Goal: Information Seeking & Learning: Learn about a topic

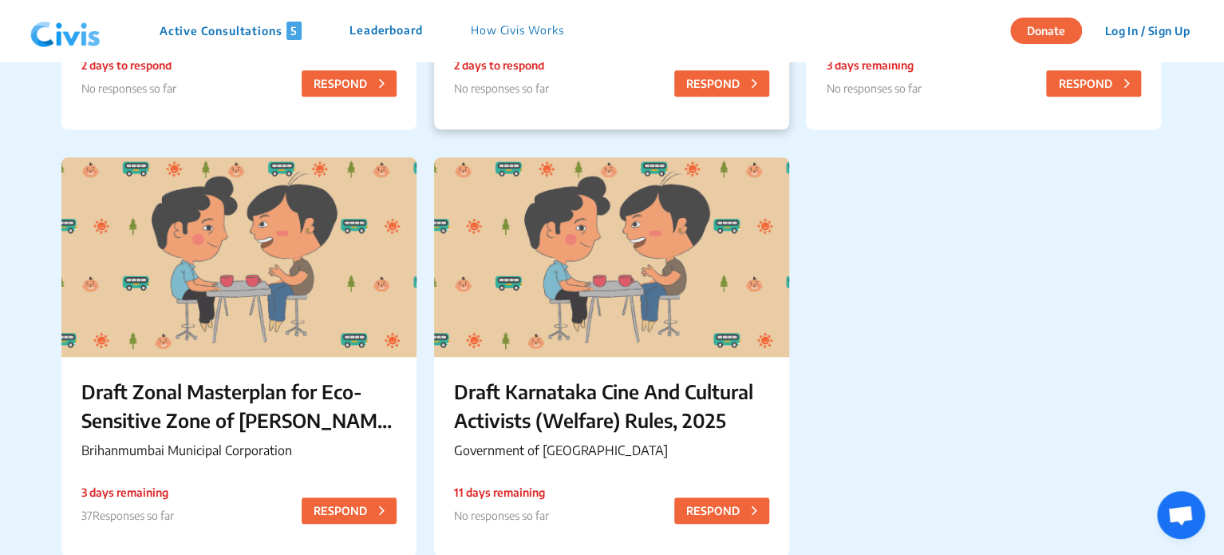
scroll to position [476, 0]
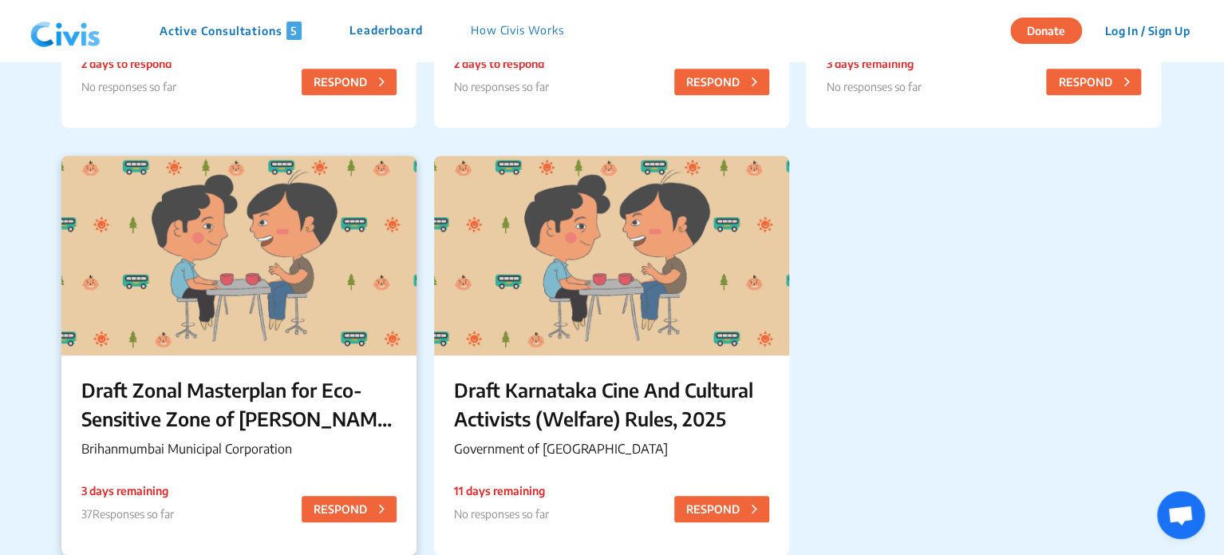
click at [289, 360] on div "Draft Zonal Masterplan for Eco- Sensitive Zone of [PERSON_NAME][GEOGRAPHIC_DATA…" at bounding box center [238, 419] width 355 height 129
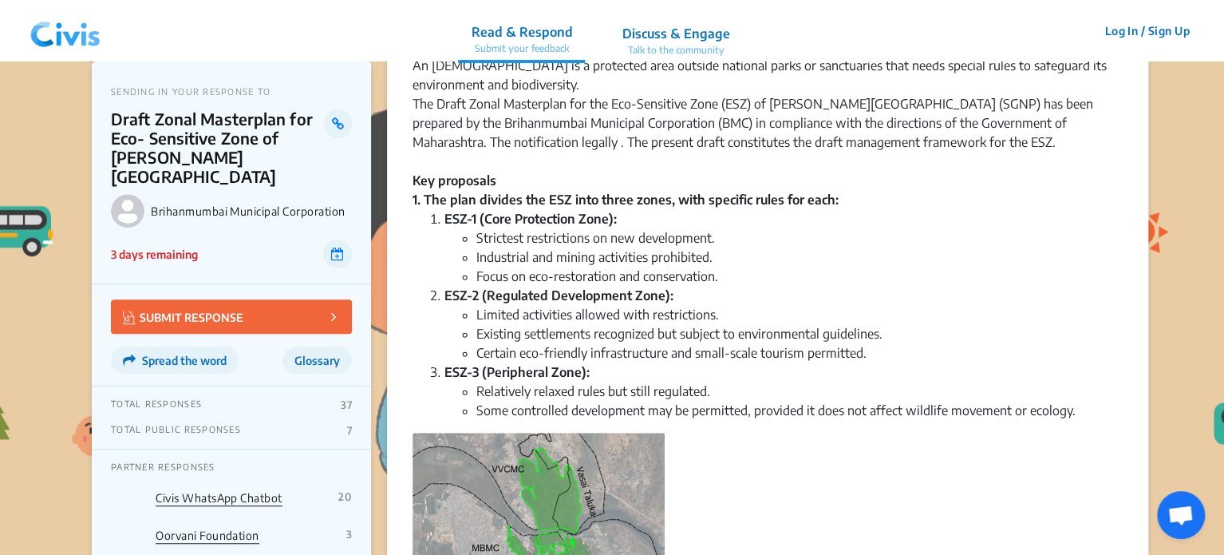
scroll to position [292, 0]
drag, startPoint x: 482, startPoint y: 215, endPoint x: 614, endPoint y: 215, distance: 132.5
click at [614, 215] on strong "ESZ-1 (Core Protection Zone):" at bounding box center [530, 217] width 172 height 16
click at [657, 212] on li "ESZ-1 (Core Protection Zone): Strictest restrictions on new development. Indust…" at bounding box center [783, 245] width 678 height 77
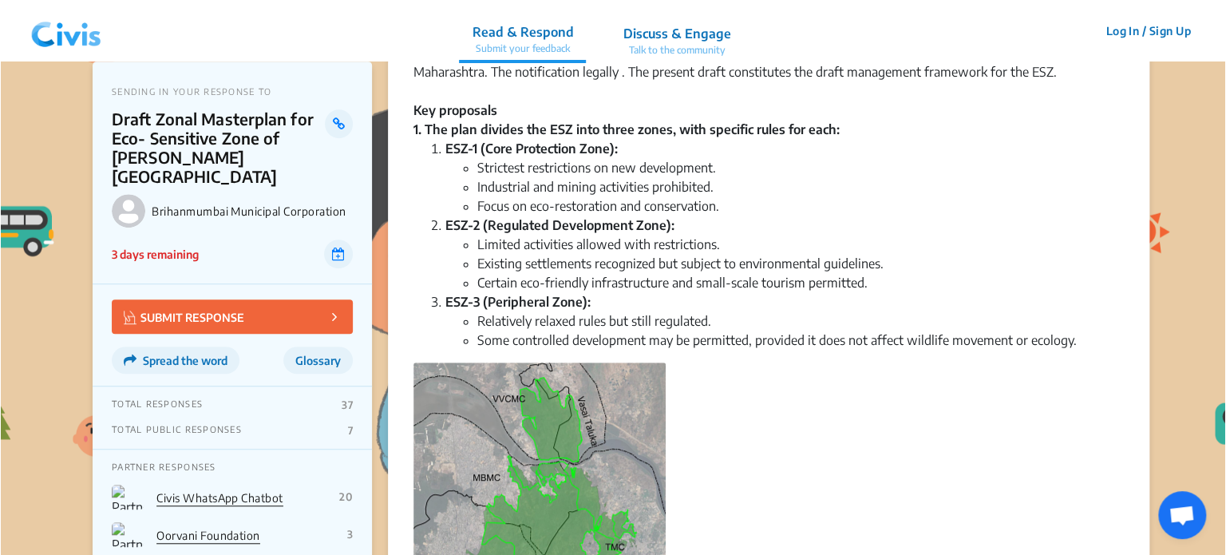
scroll to position [359, 0]
click at [1130, 28] on button "Log In / Sign Up" at bounding box center [1147, 30] width 106 height 25
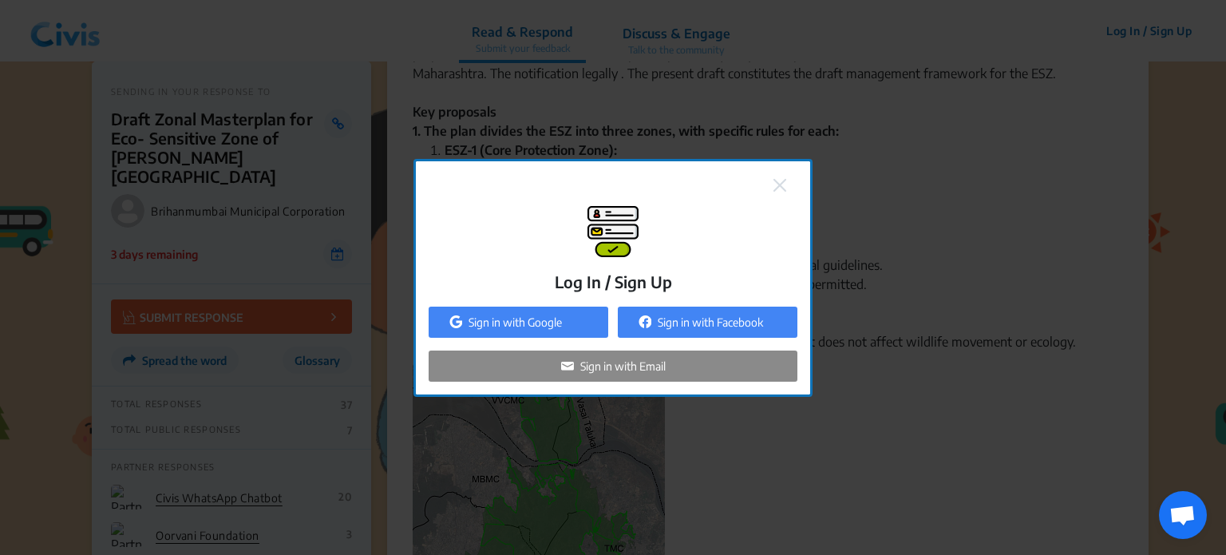
click at [582, 364] on p "Sign in with Email" at bounding box center [622, 365] width 85 height 17
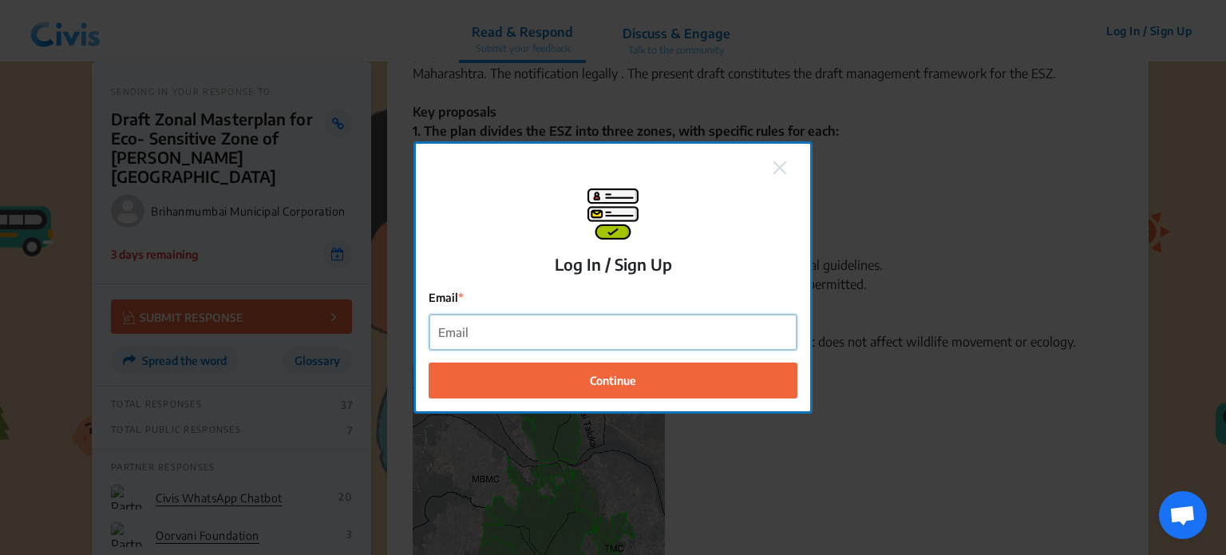
click at [543, 330] on input "Email" at bounding box center [612, 332] width 367 height 36
type input "[EMAIL_ADDRESS][DOMAIN_NAME]"
click at [428, 362] on button "Continue" at bounding box center [612, 380] width 369 height 36
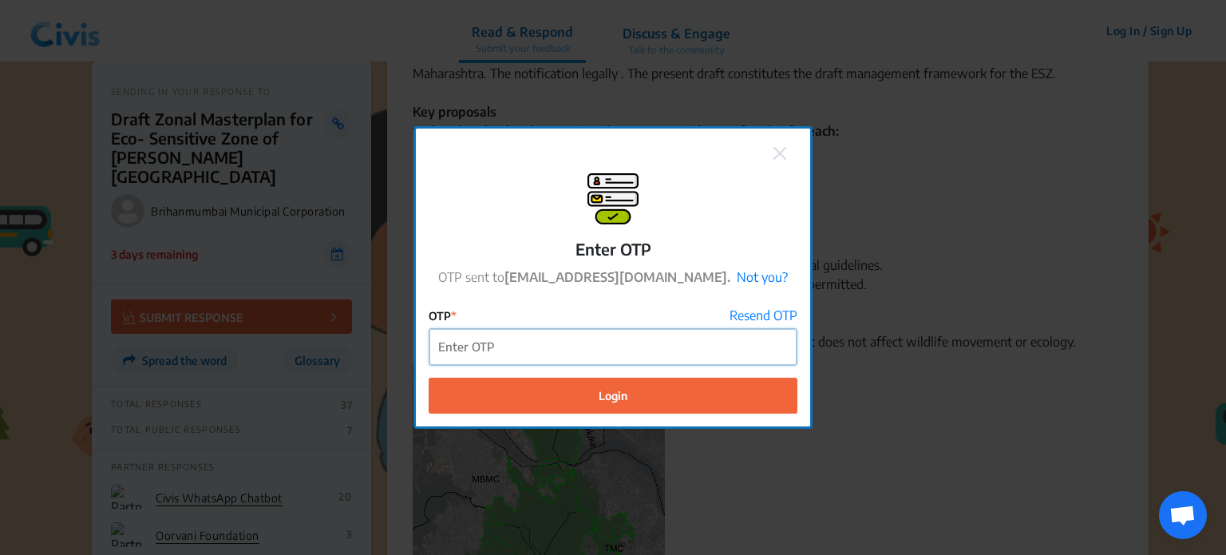
click at [542, 348] on input "OTP" at bounding box center [612, 347] width 367 height 36
paste input "442813"
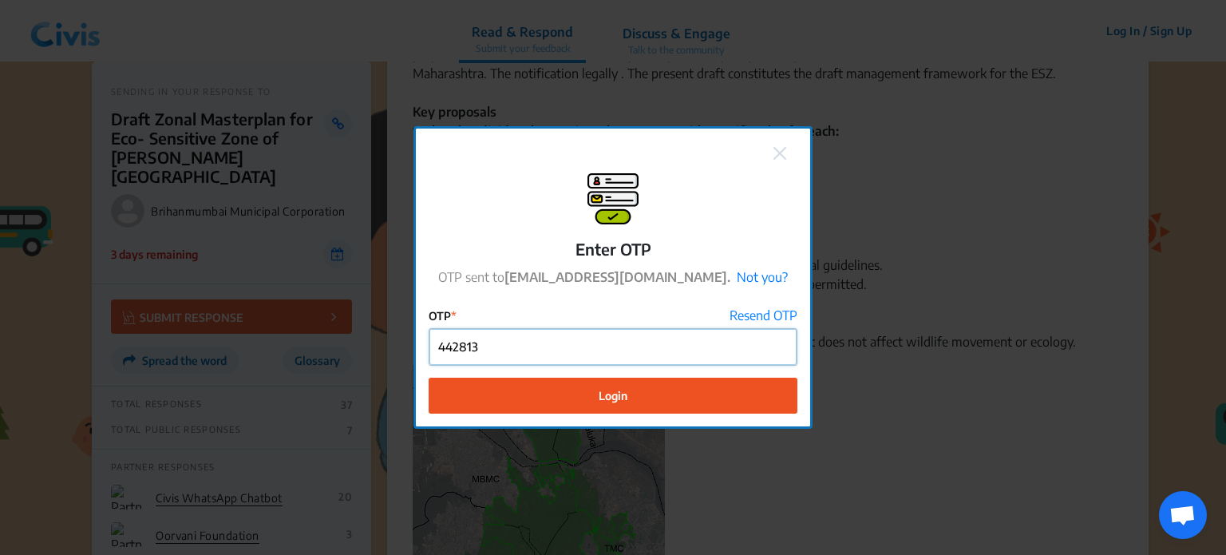
type input "442813"
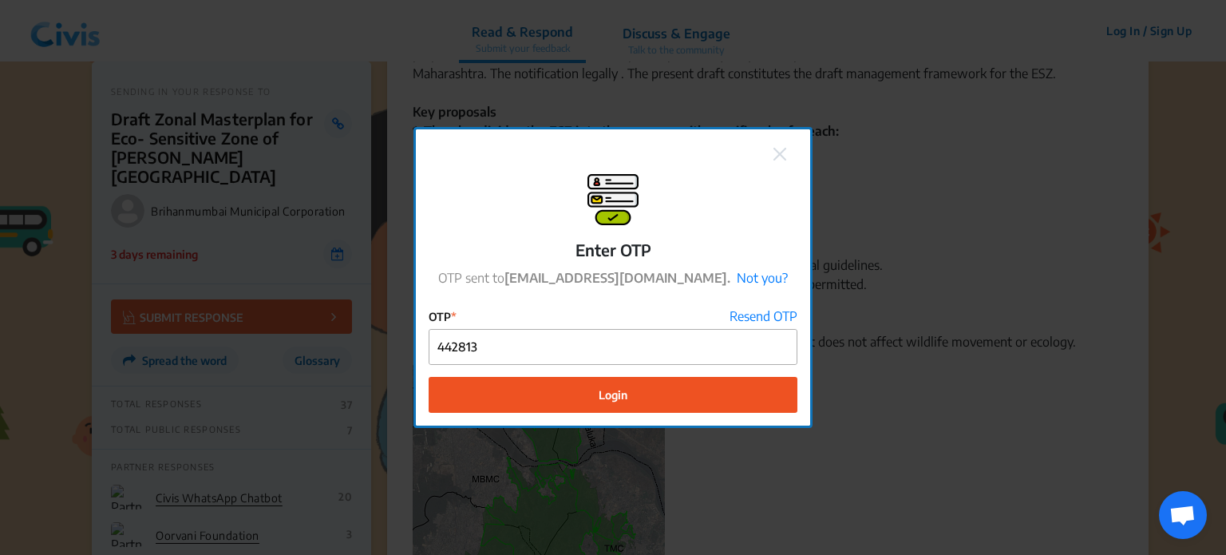
click at [576, 398] on button "Login" at bounding box center [612, 395] width 369 height 36
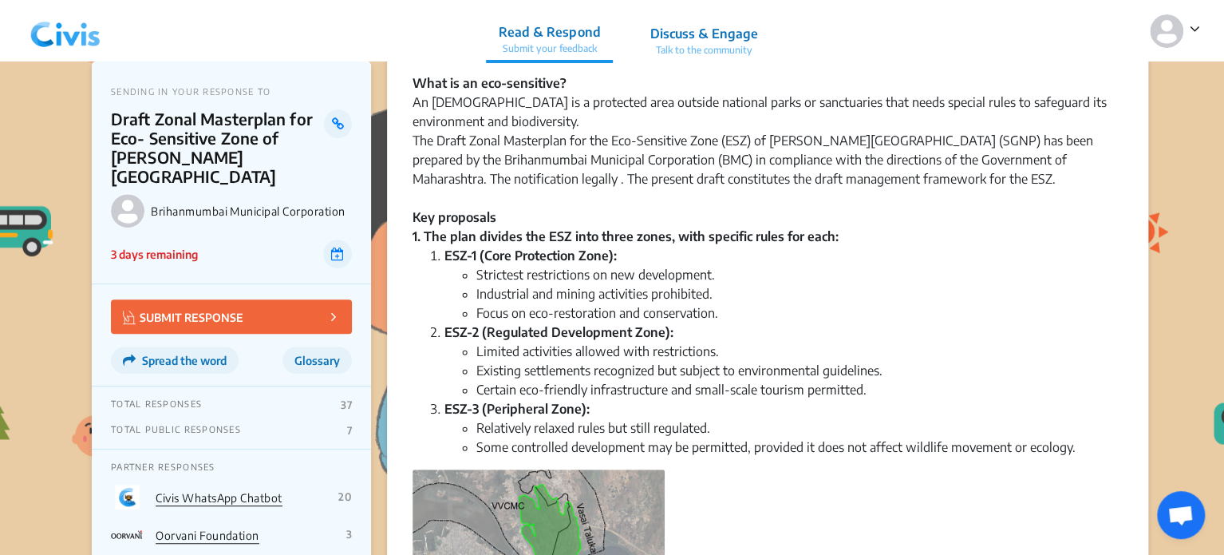
scroll to position [255, 0]
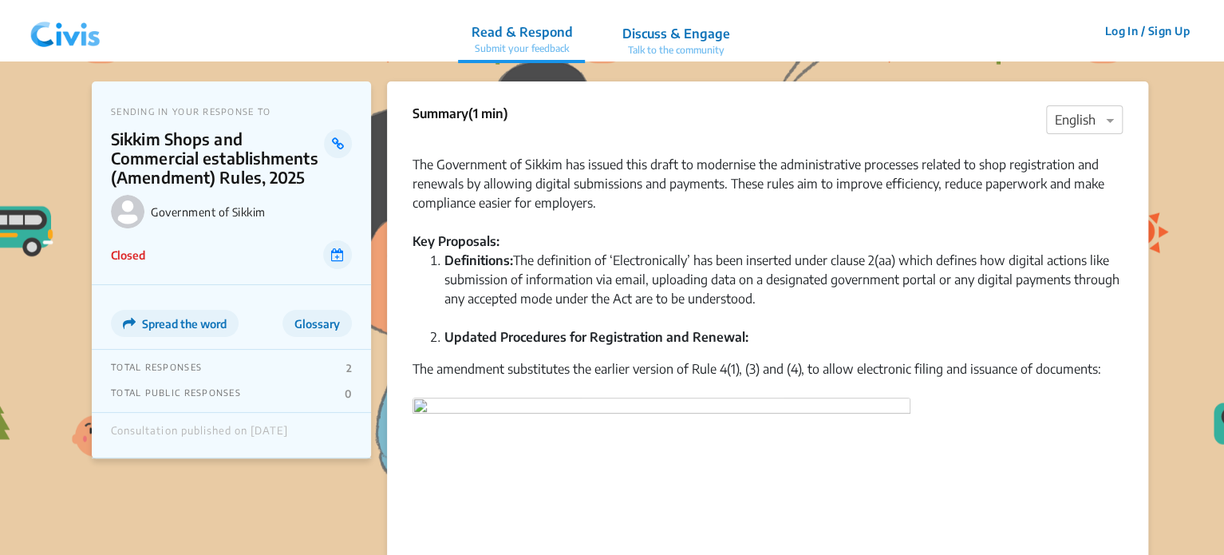
click at [83, 38] on img at bounding box center [65, 31] width 83 height 48
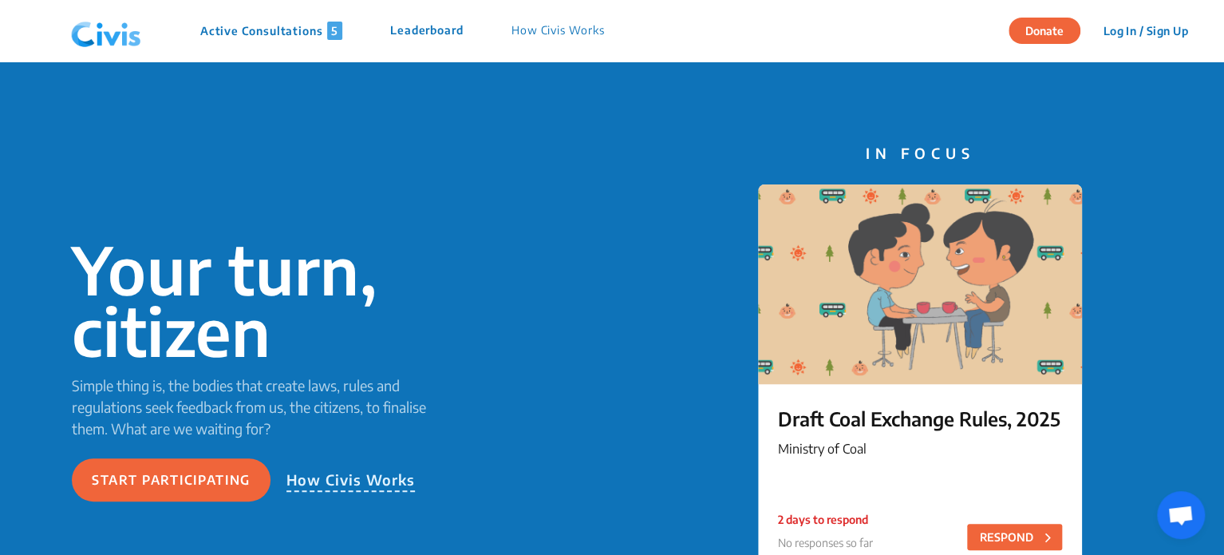
click at [229, 38] on p "Active Consultations 5" at bounding box center [271, 31] width 142 height 18
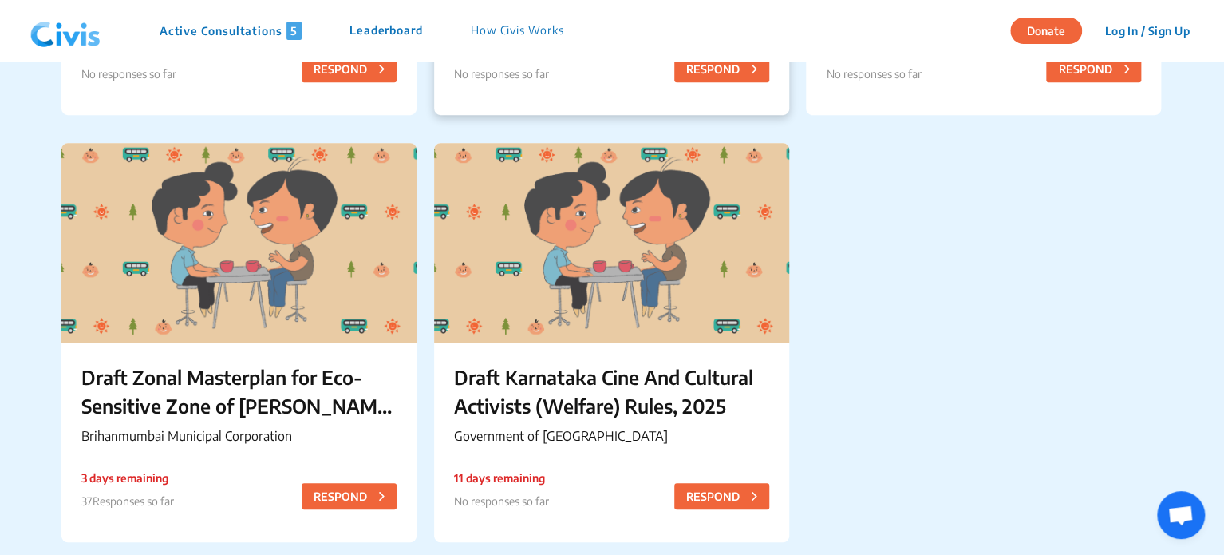
scroll to position [511, 0]
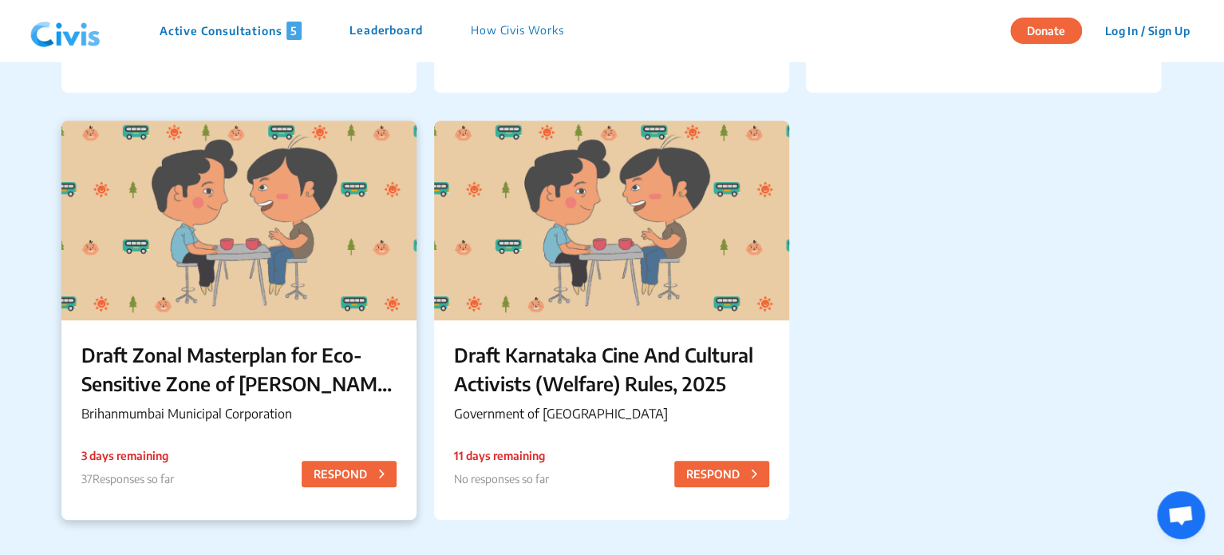
click at [290, 302] on div at bounding box center [238, 219] width 355 height 199
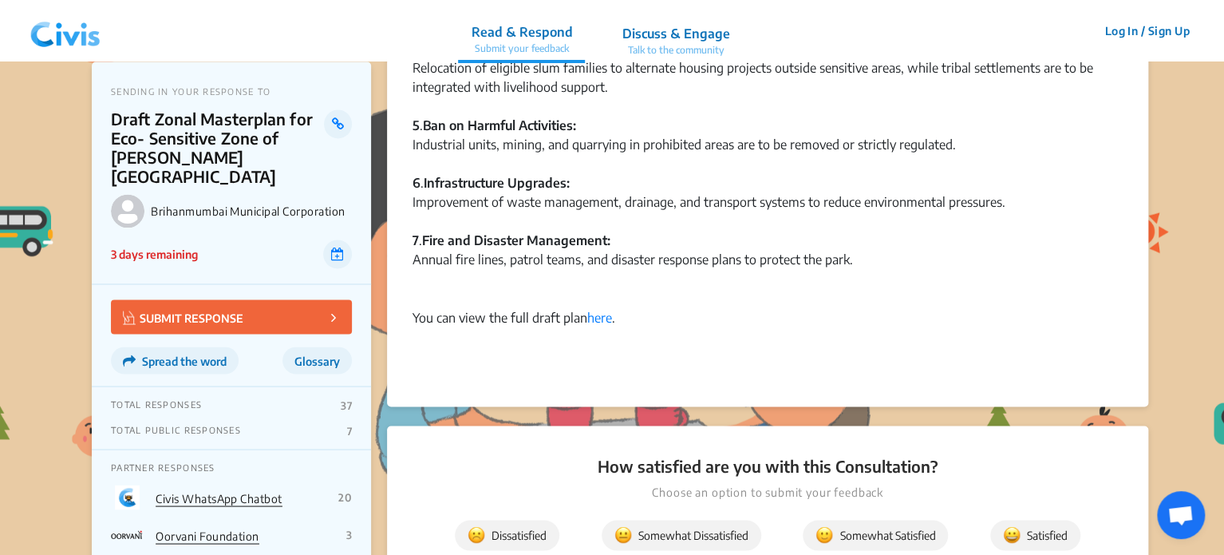
scroll to position [1226, 0]
click at [606, 317] on link "here" at bounding box center [599, 317] width 25 height 16
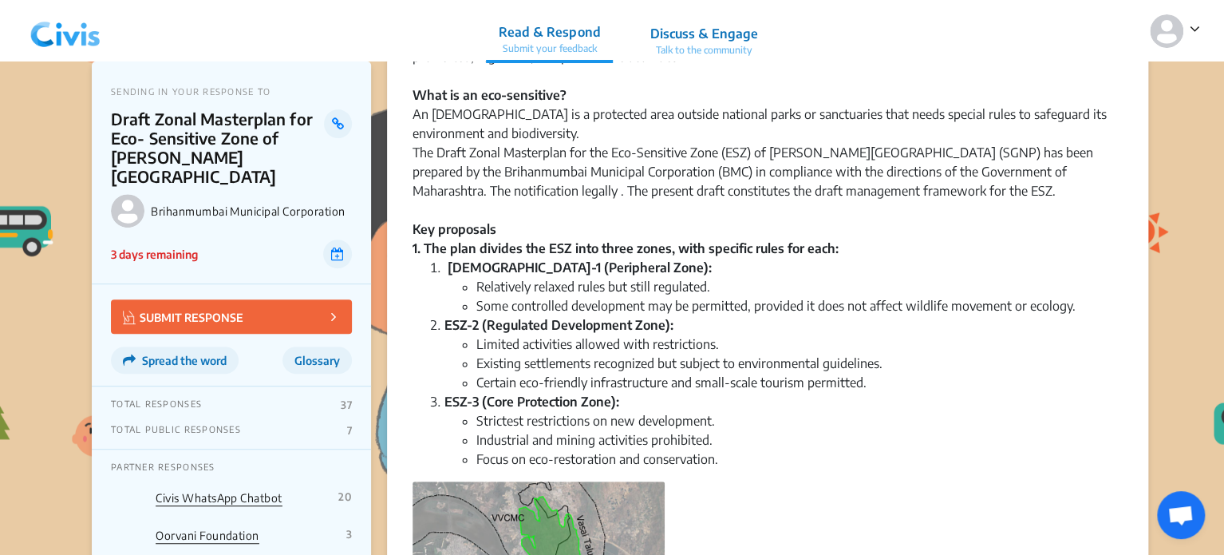
scroll to position [274, 0]
